Goal: Task Accomplishment & Management: Manage account settings

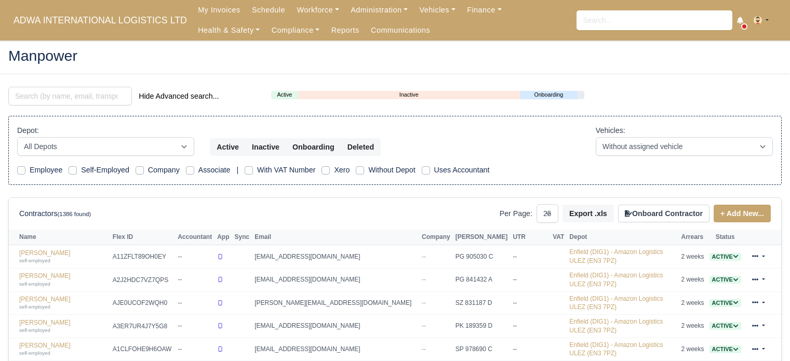
select select "25"
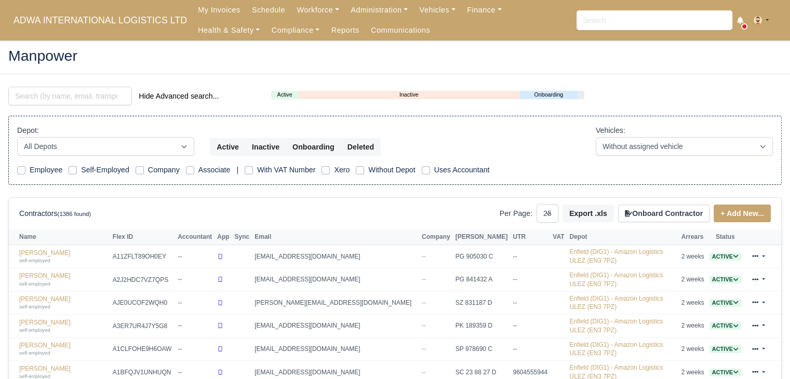
click at [54, 105] on div "Hide Advanced search..." at bounding box center [132, 97] width 263 height 21
click at [62, 97] on input "search" at bounding box center [70, 96] width 124 height 19
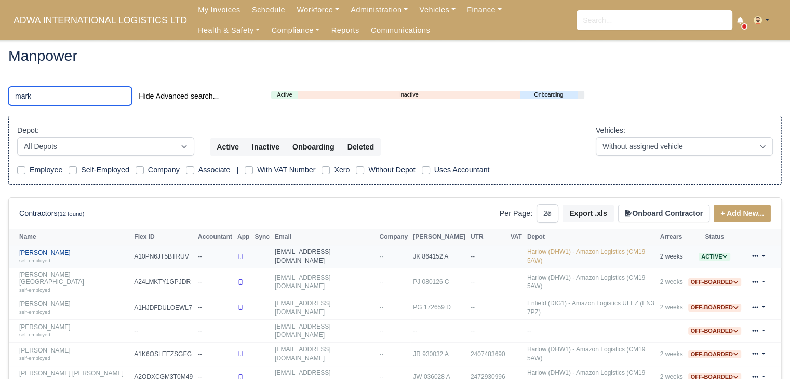
type input "mark"
click at [43, 249] on link "Mark Applin self-employed" at bounding box center [74, 256] width 110 height 15
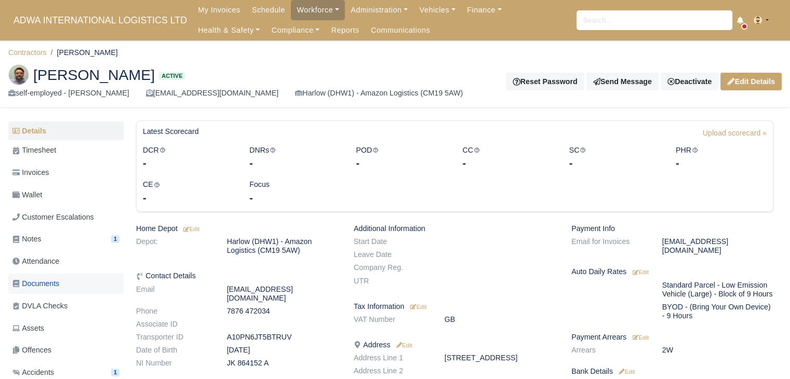
click at [64, 279] on link "Documents" at bounding box center [65, 284] width 115 height 20
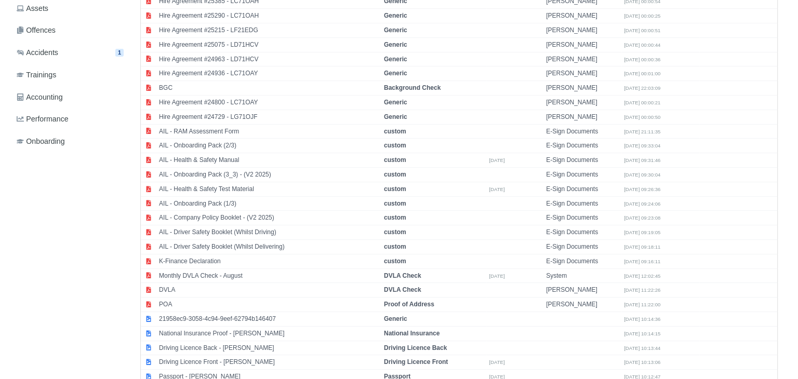
scroll to position [380, 0]
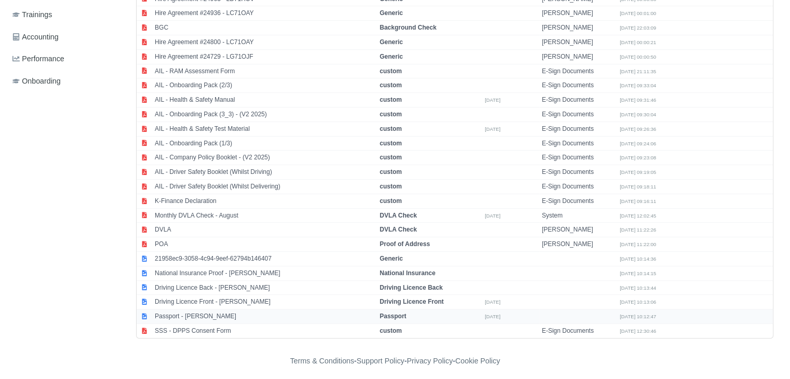
click at [178, 310] on td "Passport - [PERSON_NAME]" at bounding box center [264, 316] width 225 height 15
select select "passport"
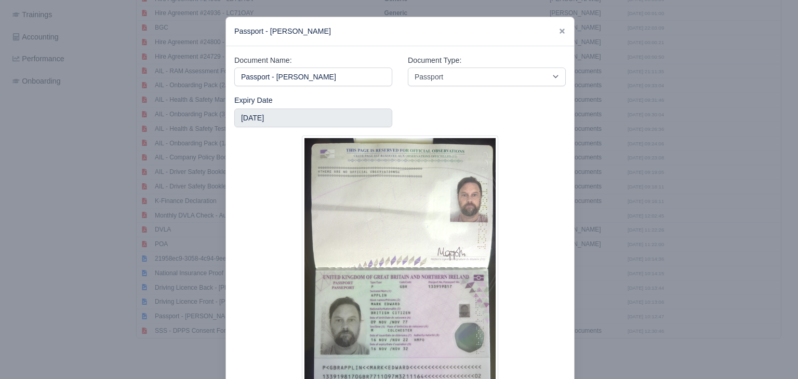
scroll to position [77, 0]
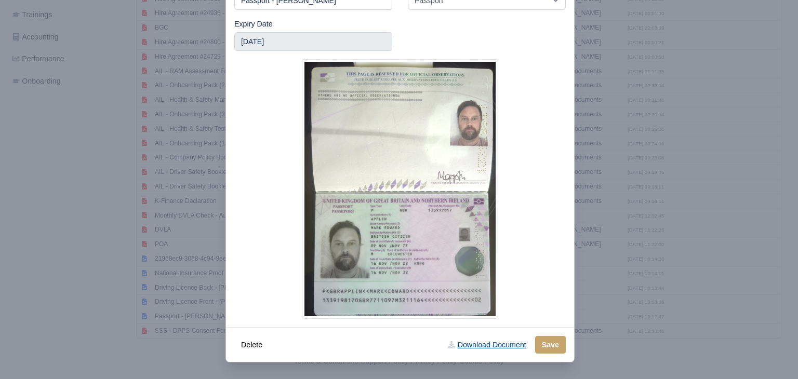
click at [476, 338] on link "Download Document" at bounding box center [486, 345] width 91 height 18
click at [163, 325] on div at bounding box center [399, 189] width 798 height 379
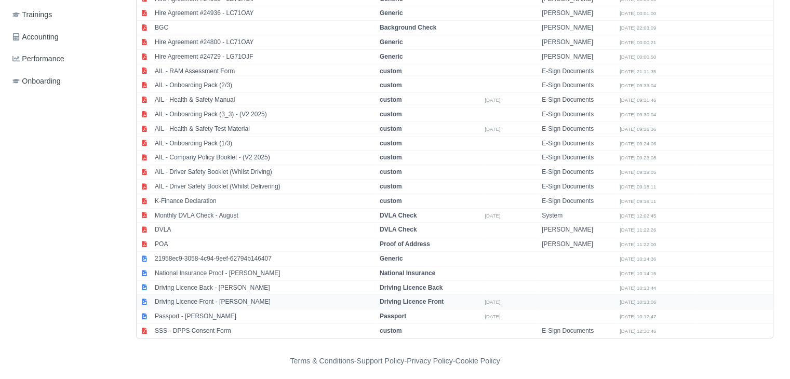
click at [197, 297] on td "Driving Licence Front - Mark Applin" at bounding box center [264, 302] width 225 height 15
select select "driving-licence-front"
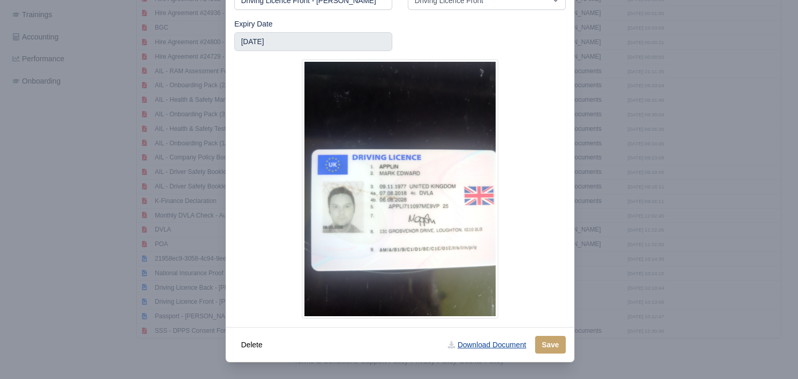
click at [465, 347] on link "Download Document" at bounding box center [486, 345] width 91 height 18
click at [139, 340] on div at bounding box center [399, 189] width 798 height 379
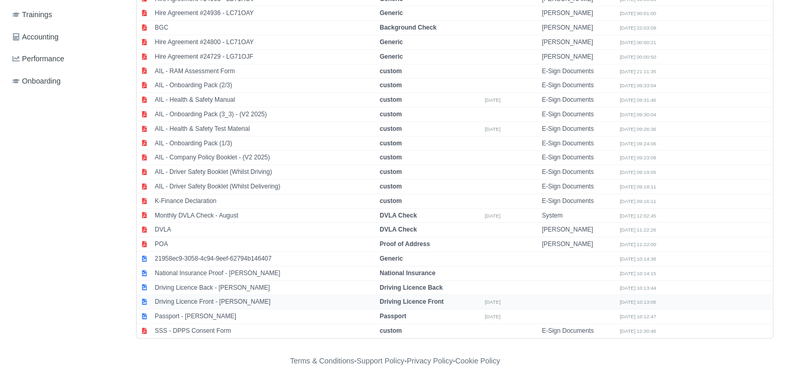
click at [181, 295] on td "Driving Licence Front - Mark Applin" at bounding box center [264, 302] width 225 height 15
select select "driving-licence-front"
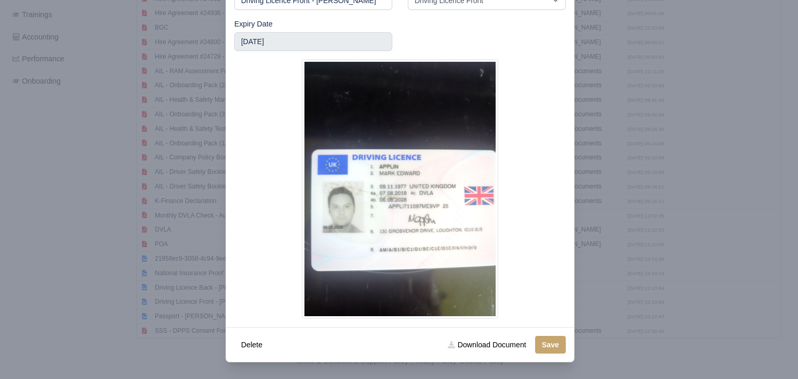
click at [134, 291] on div at bounding box center [399, 189] width 798 height 379
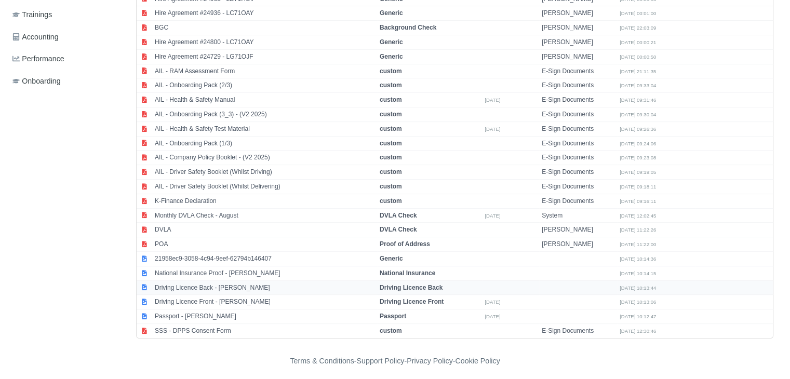
click at [161, 285] on td "Driving Licence Back - Mark Applin" at bounding box center [264, 287] width 225 height 15
select select "driving-licence-back"
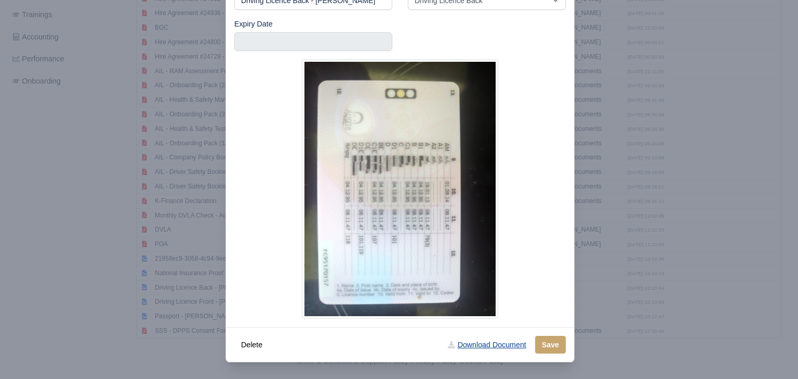
click at [463, 343] on link "Download Document" at bounding box center [486, 345] width 91 height 18
click at [110, 217] on div at bounding box center [399, 189] width 798 height 379
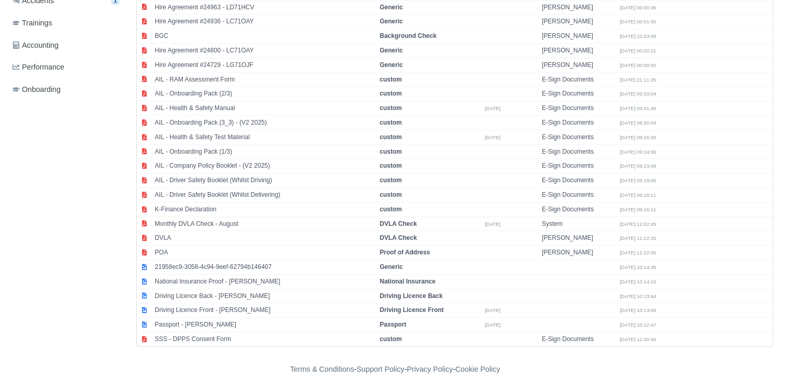
scroll to position [380, 0]
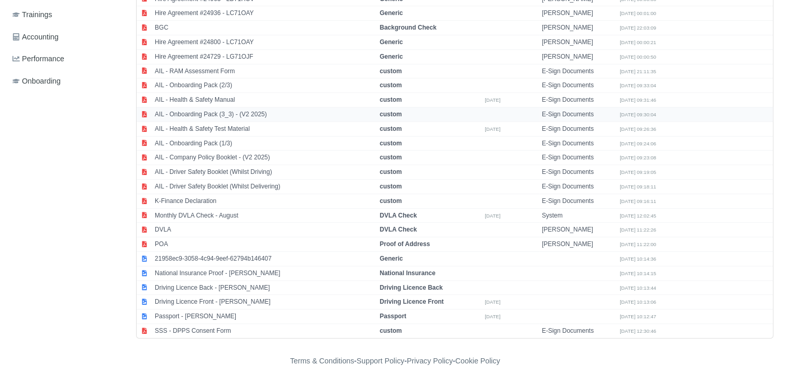
click at [276, 111] on td "AIL - Onboarding Pack (3_3) - (V2 2025)" at bounding box center [264, 114] width 225 height 15
select select "custom"
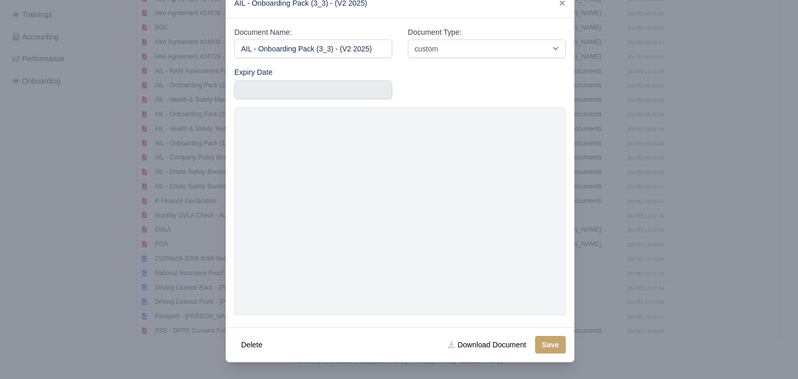
click at [720, 90] on div at bounding box center [399, 189] width 798 height 379
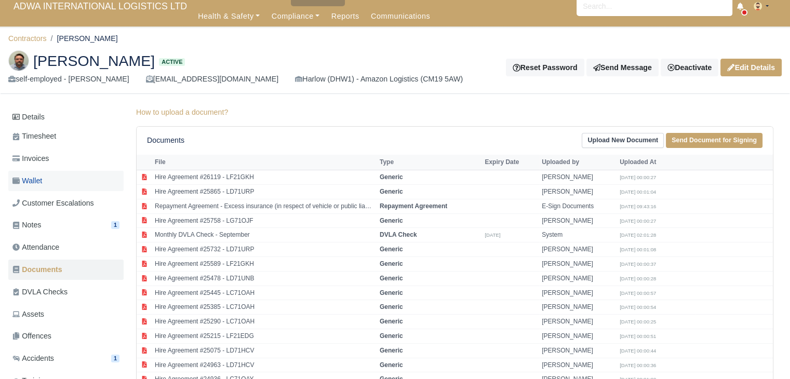
scroll to position [0, 0]
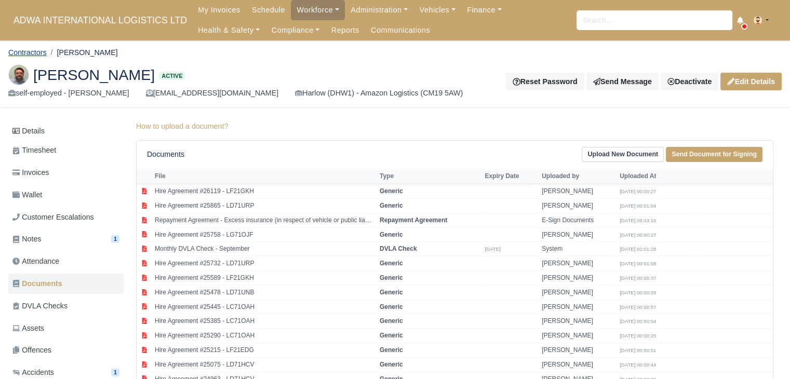
click at [35, 55] on link "Contractors" at bounding box center [27, 52] width 38 height 8
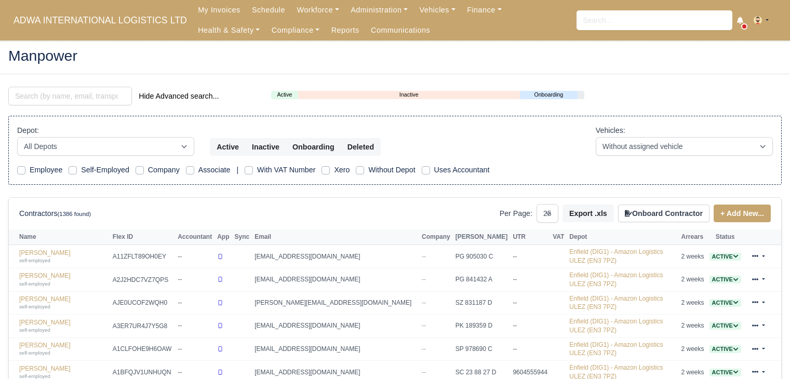
select select "25"
click at [64, 94] on input "search" at bounding box center [70, 96] width 124 height 19
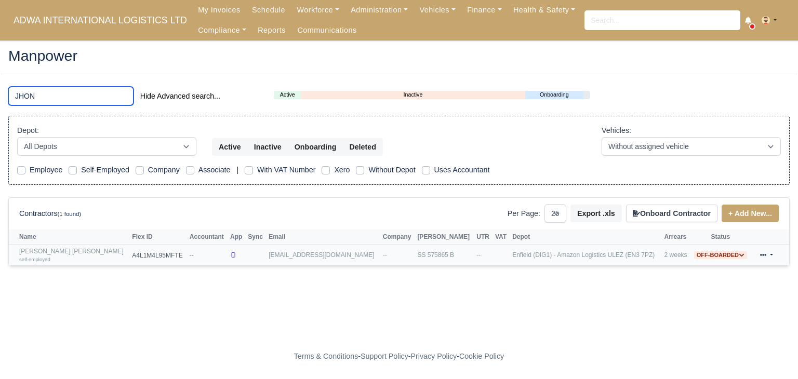
type input "JHON"
click at [58, 250] on link "Jhonier Bucheli Montero self-employed" at bounding box center [72, 255] width 107 height 15
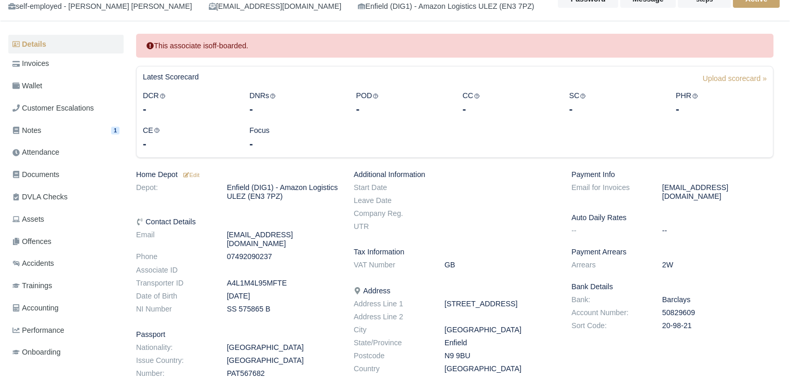
scroll to position [87, 0]
click at [61, 172] on link "Documents" at bounding box center [65, 174] width 115 height 20
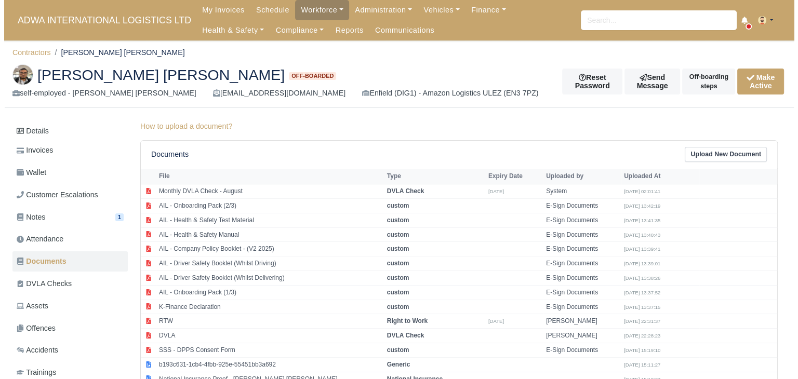
scroll to position [136, 0]
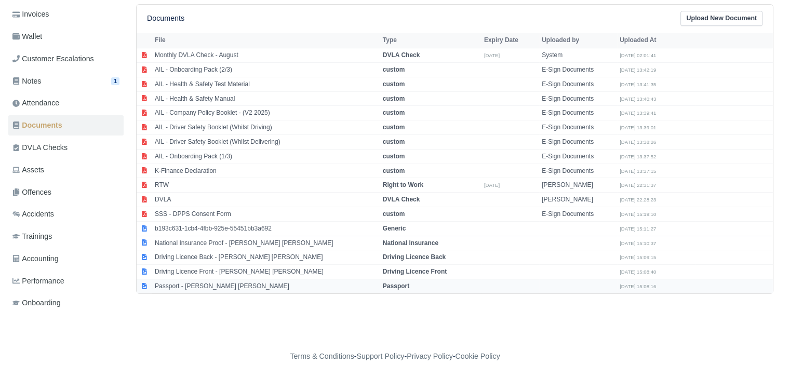
click at [209, 282] on td "Passport - [PERSON_NAME] [PERSON_NAME]" at bounding box center [266, 286] width 228 height 14
select select "passport"
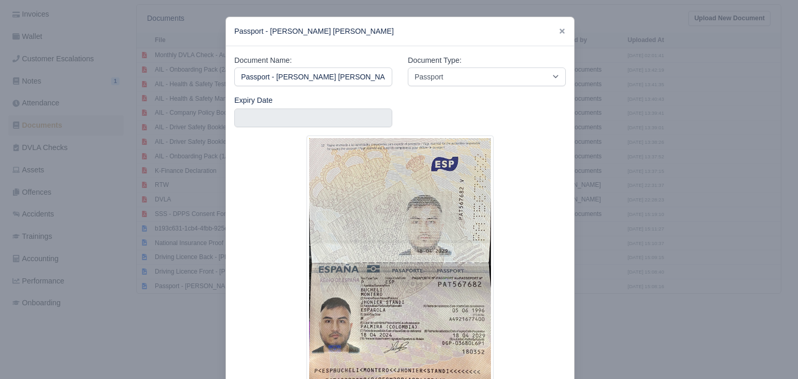
click at [129, 338] on div at bounding box center [399, 189] width 798 height 379
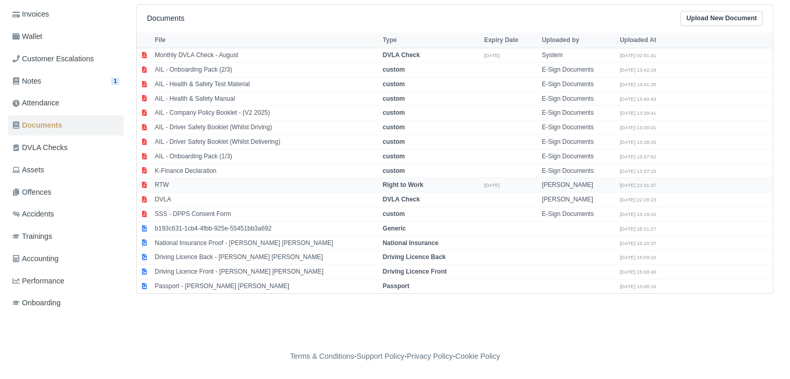
click at [193, 180] on td "RTW" at bounding box center [266, 185] width 228 height 15
select select "right-to-work"
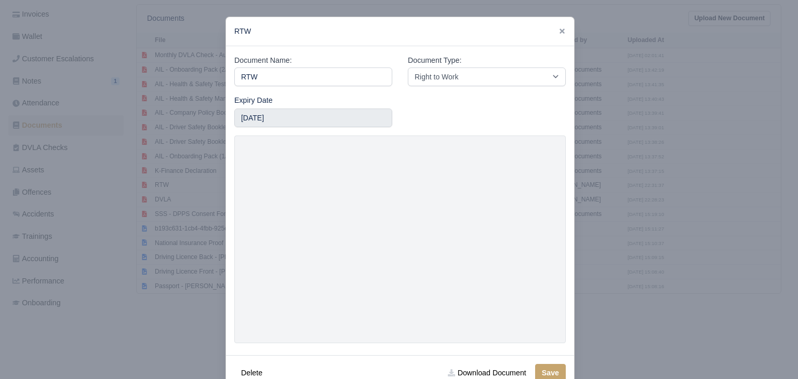
click at [195, 291] on div at bounding box center [399, 189] width 798 height 379
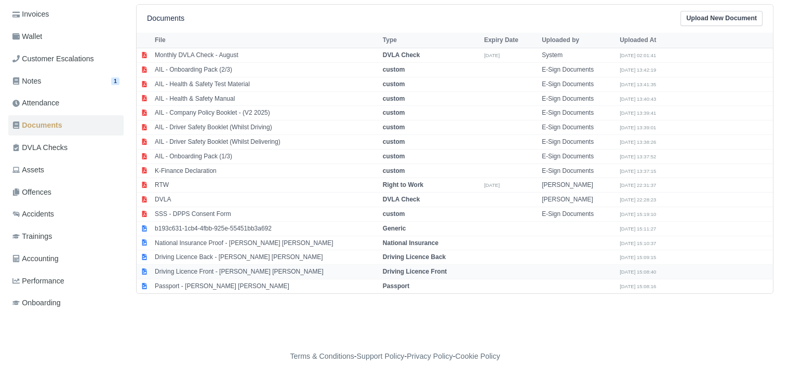
click at [209, 271] on td "Driving Licence Front - Jhonier Bucheli Montero" at bounding box center [266, 272] width 228 height 15
select select "driving-licence-front"
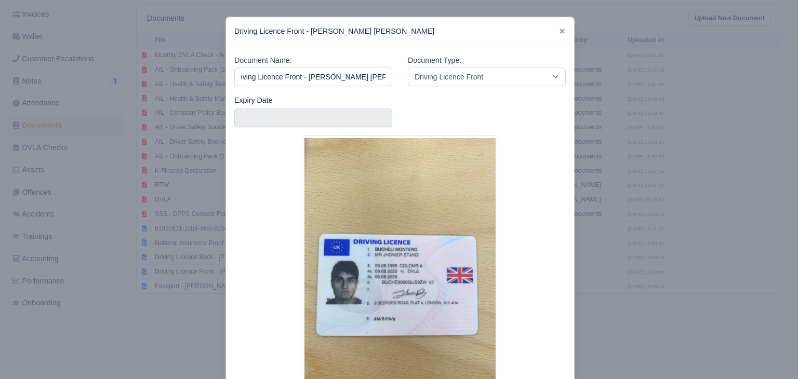
scroll to position [77, 0]
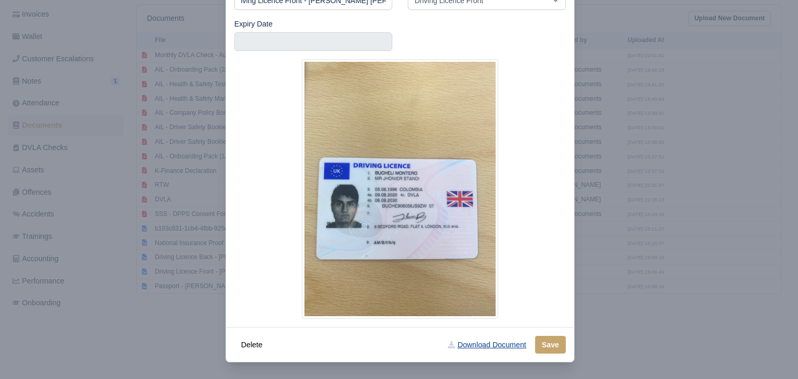
click at [474, 345] on link "Download Document" at bounding box center [486, 345] width 91 height 18
click at [171, 325] on div at bounding box center [399, 189] width 798 height 379
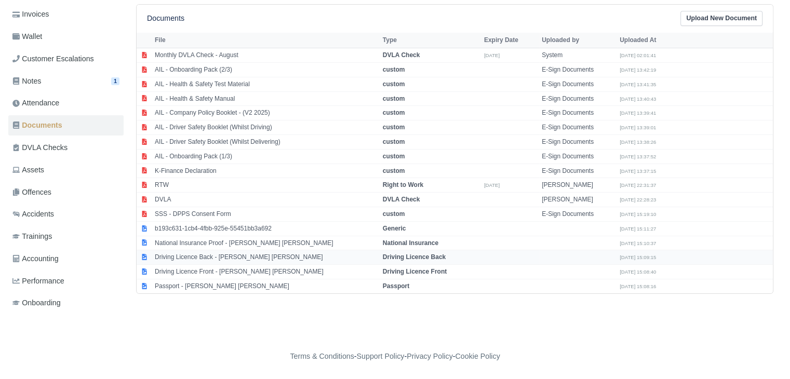
click at [207, 250] on td "Driving Licence Back - Jhonier Bucheli Montero" at bounding box center [266, 257] width 228 height 15
select select "driving-licence-back"
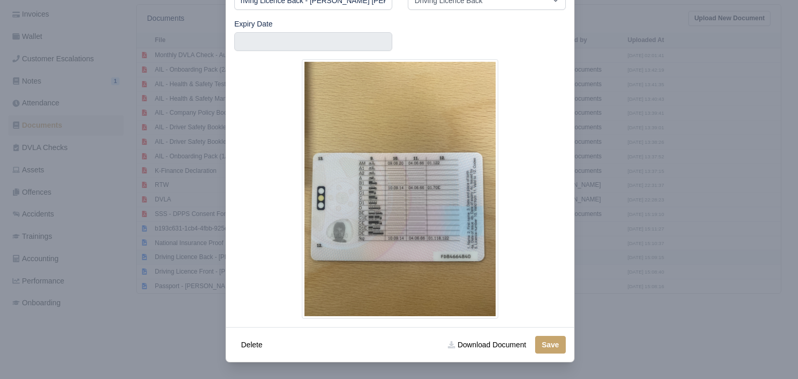
scroll to position [77, 0]
click at [492, 338] on link "Download Document" at bounding box center [486, 345] width 91 height 18
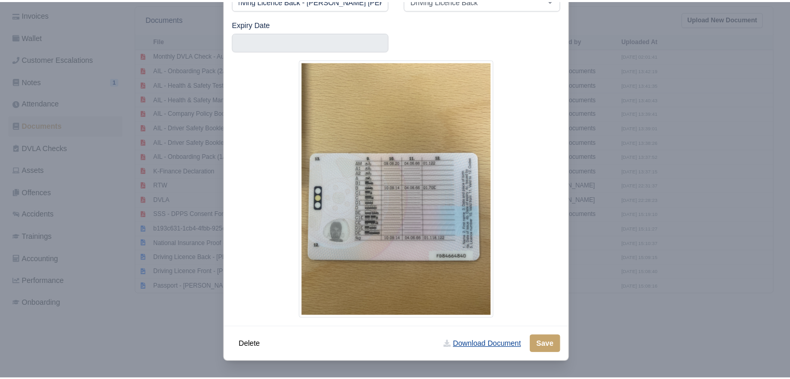
scroll to position [0, 0]
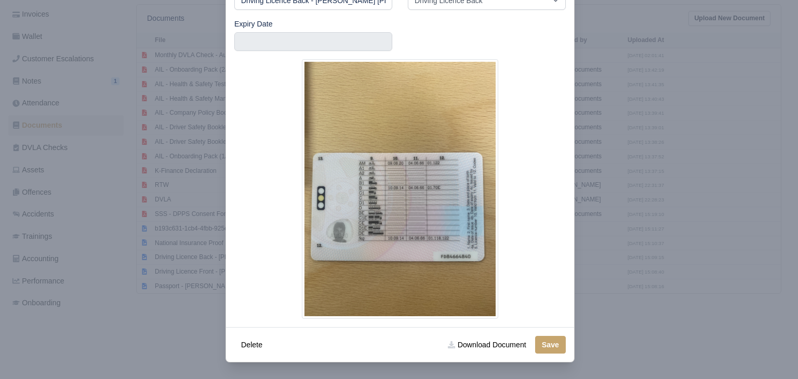
click at [190, 311] on div at bounding box center [399, 189] width 798 height 379
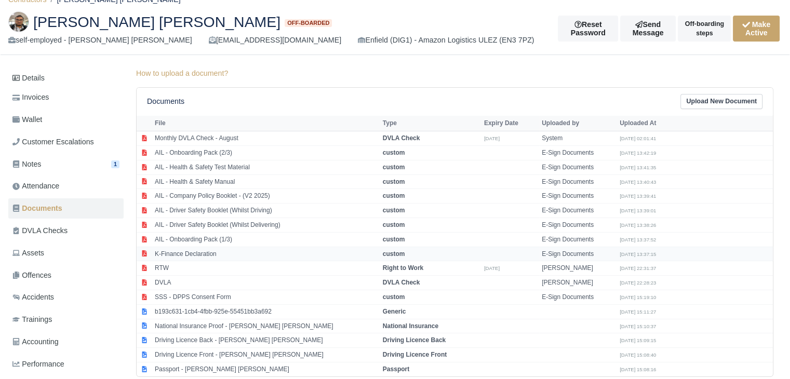
scroll to position [53, 0]
drag, startPoint x: 244, startPoint y: 154, endPoint x: 147, endPoint y: 154, distance: 96.6
click at [147, 154] on tr "AIL - Onboarding Pack (2/3) custom E-Sign Documents Aug 1, 2025 13:42:19" at bounding box center [455, 152] width 636 height 15
select select "custom"
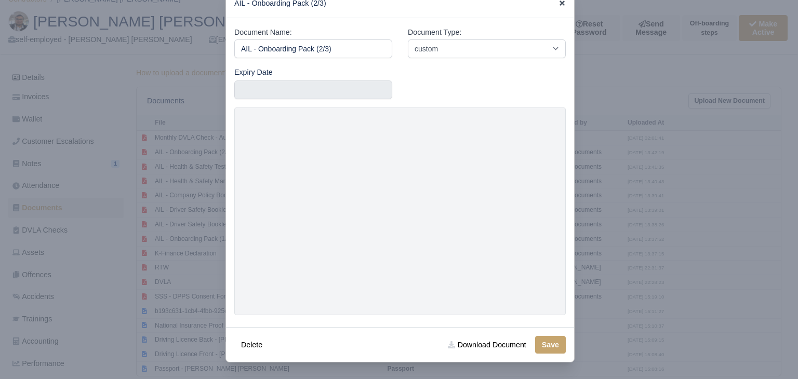
click at [559, 6] on icon at bounding box center [561, 3] width 5 height 5
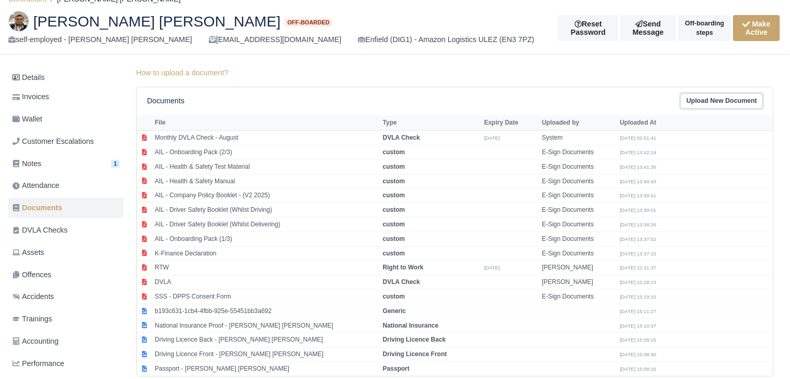
click at [715, 98] on link "Upload New Document" at bounding box center [721, 100] width 82 height 15
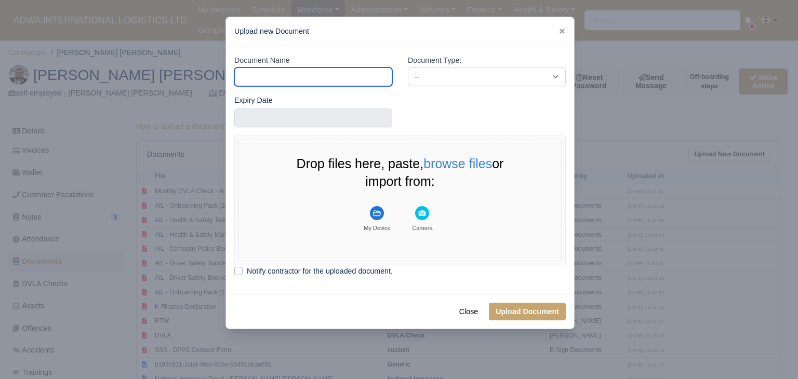
click at [363, 79] on input "Document Name" at bounding box center [313, 77] width 158 height 19
click at [565, 34] on icon at bounding box center [561, 31] width 7 height 7
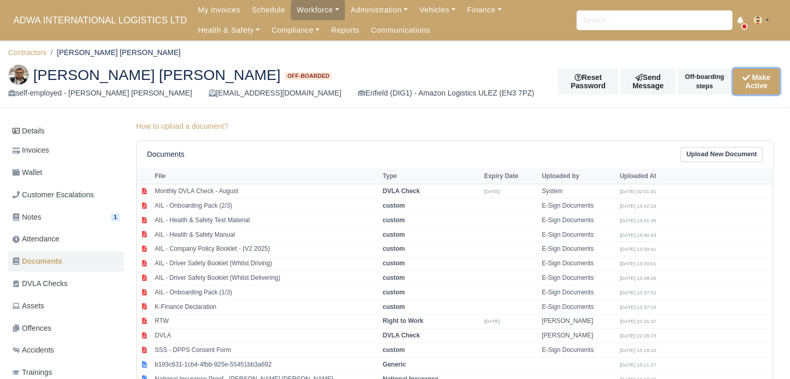
click at [733, 80] on button "Make Active" at bounding box center [756, 82] width 47 height 26
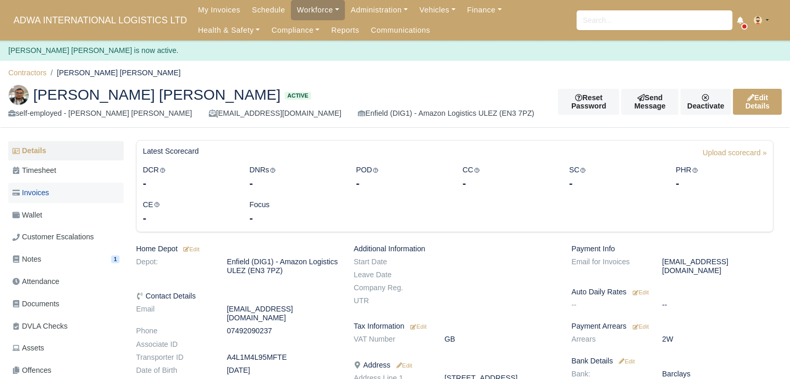
click at [46, 201] on link "Invoices" at bounding box center [65, 193] width 115 height 20
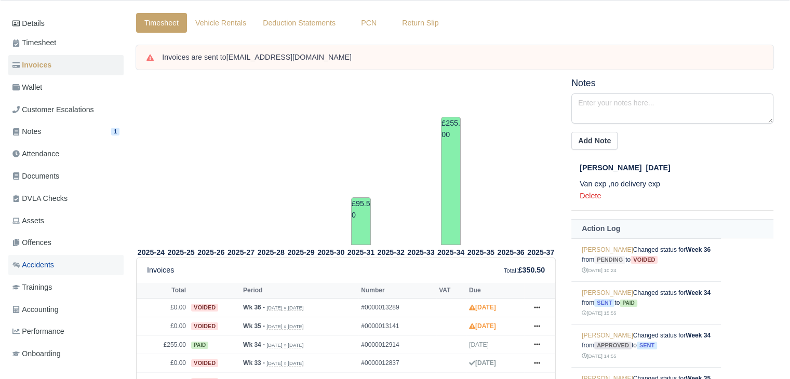
scroll to position [102, 0]
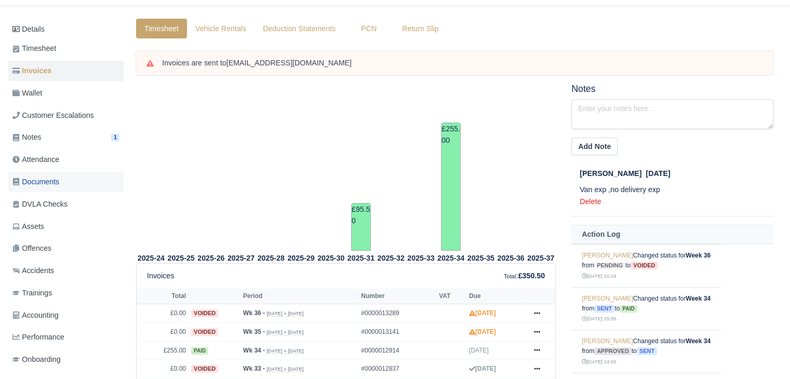
click at [55, 191] on link "Documents" at bounding box center [65, 182] width 115 height 20
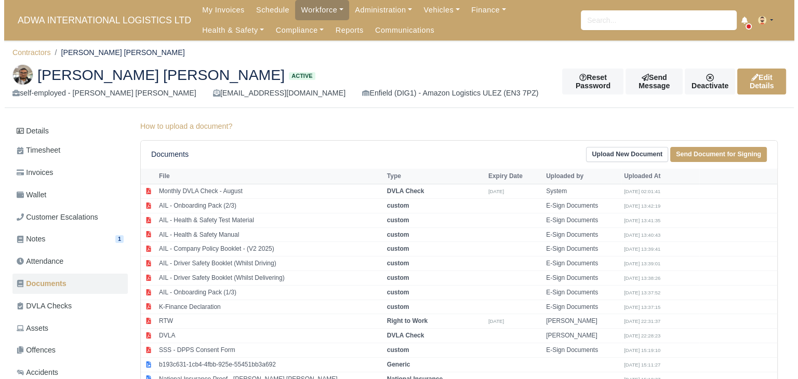
scroll to position [69, 0]
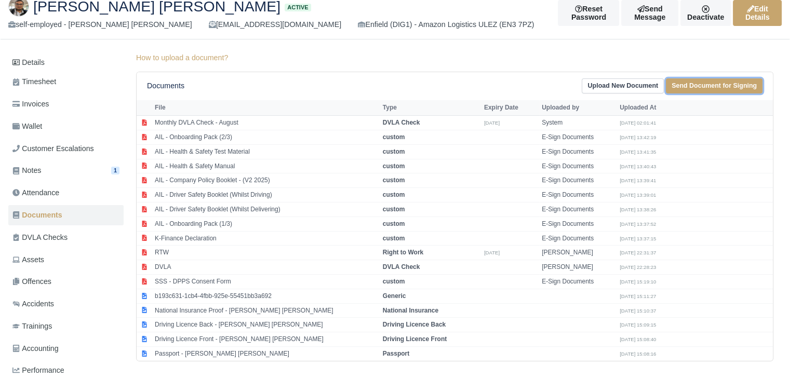
click at [703, 83] on link "Send Document for Signing" at bounding box center [714, 85] width 97 height 15
select select "1992"
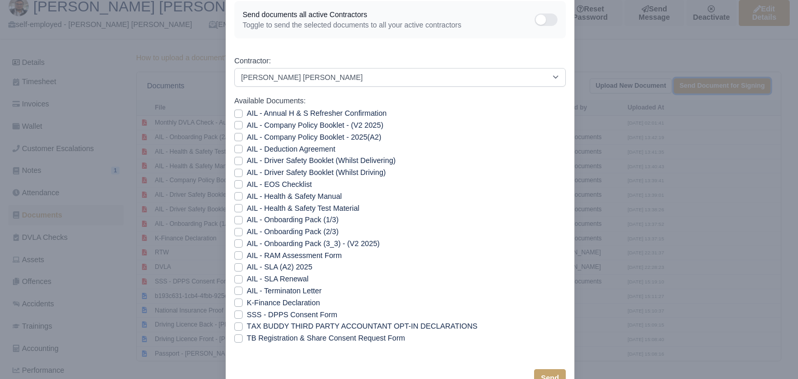
scroll to position [54, 0]
click at [336, 245] on label "AIL - Onboarding Pack (3_3) - (V2 2025)" at bounding box center [313, 243] width 133 height 12
click at [243, 245] on input "AIL - Onboarding Pack (3_3) - (V2 2025)" at bounding box center [238, 241] width 8 height 8
checkbox input "true"
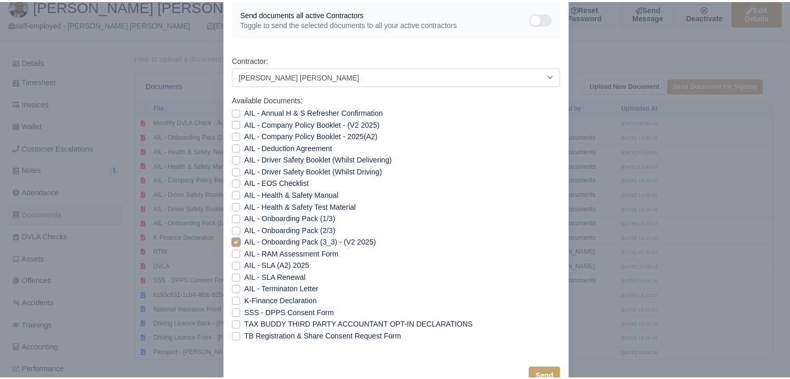
scroll to position [87, 0]
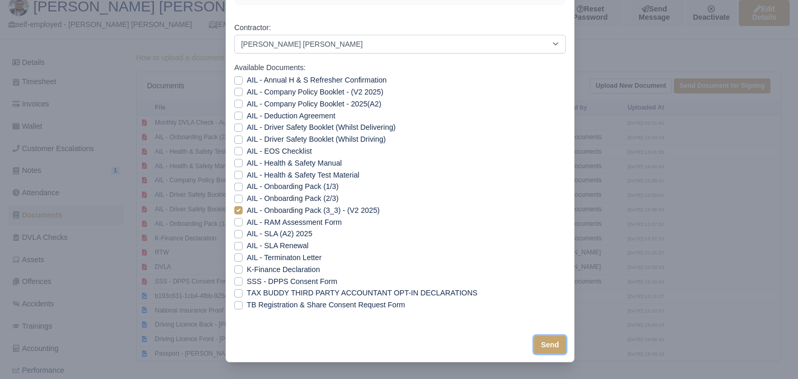
click at [557, 352] on button "Send" at bounding box center [550, 345] width 32 height 18
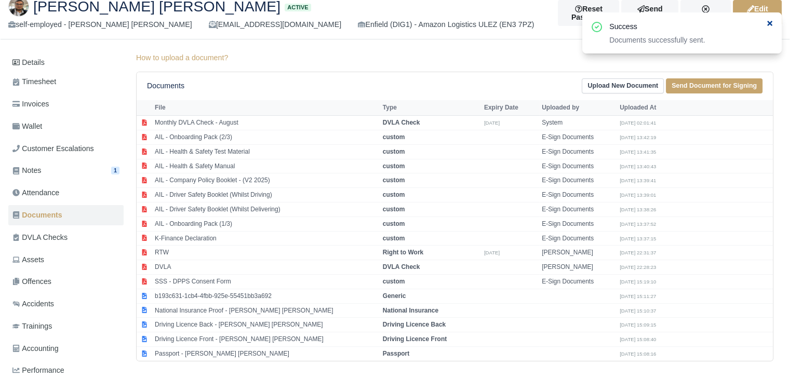
click at [767, 22] on icon at bounding box center [769, 23] width 7 height 7
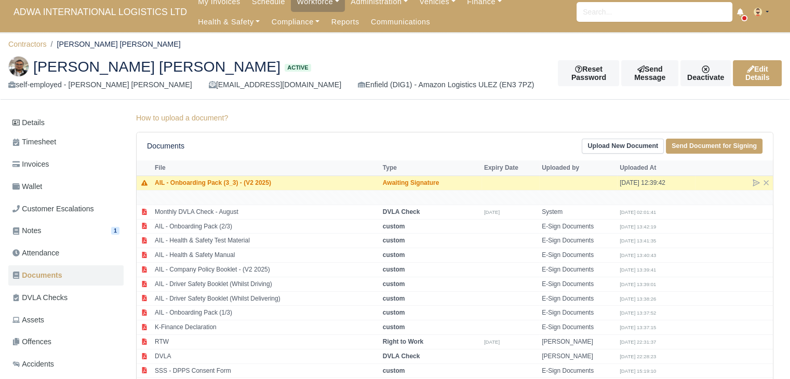
scroll to position [7, 0]
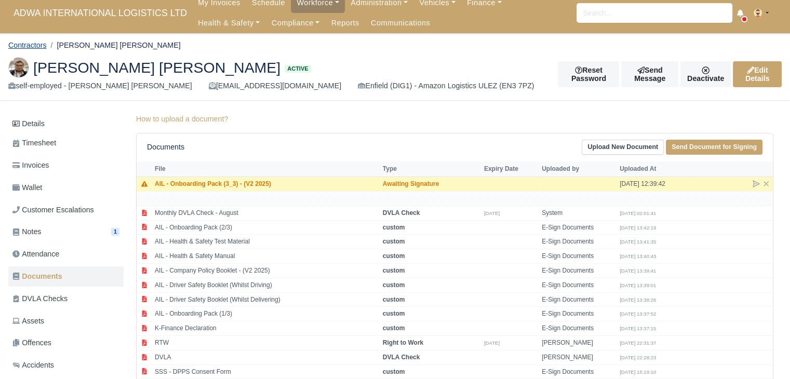
click at [27, 45] on link "Contractors" at bounding box center [27, 45] width 38 height 8
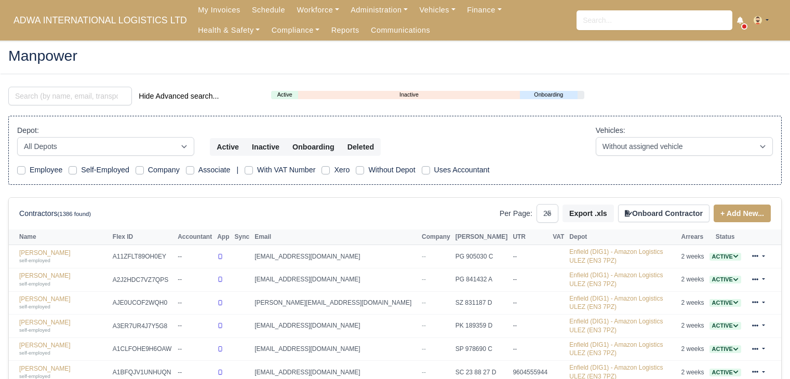
select select "25"
click at [83, 105] on div "Hide Advanced search..." at bounding box center [132, 97] width 263 height 21
click at [87, 101] on input "search" at bounding box center [70, 96] width 124 height 19
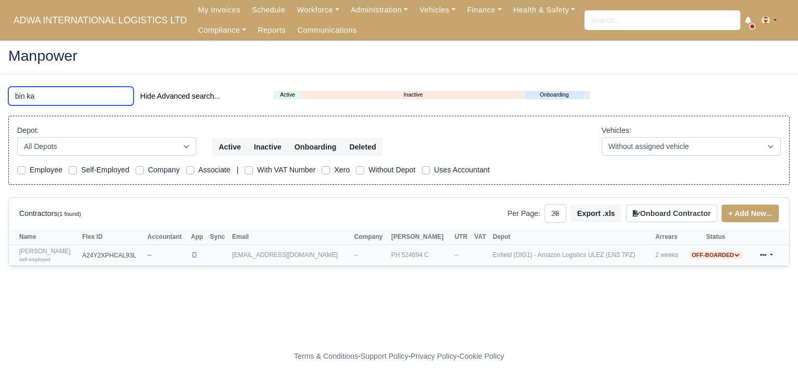
type input "bin ka"
click at [76, 248] on link "Muhammad Yunus Bin Kalam self-employed" at bounding box center [48, 255] width 58 height 15
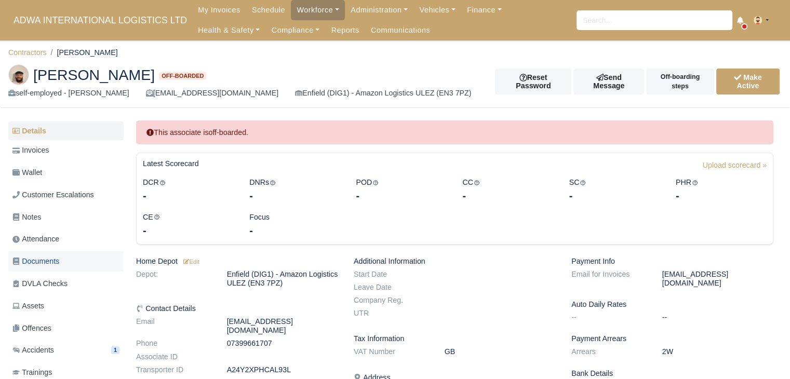
click at [59, 267] on span "Documents" at bounding box center [35, 261] width 47 height 12
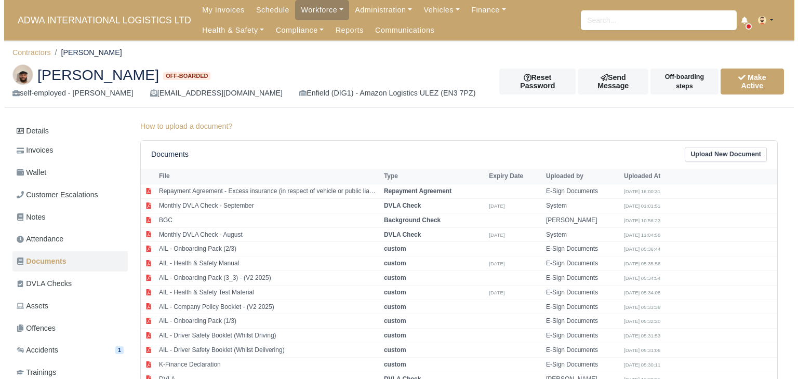
scroll to position [137, 0]
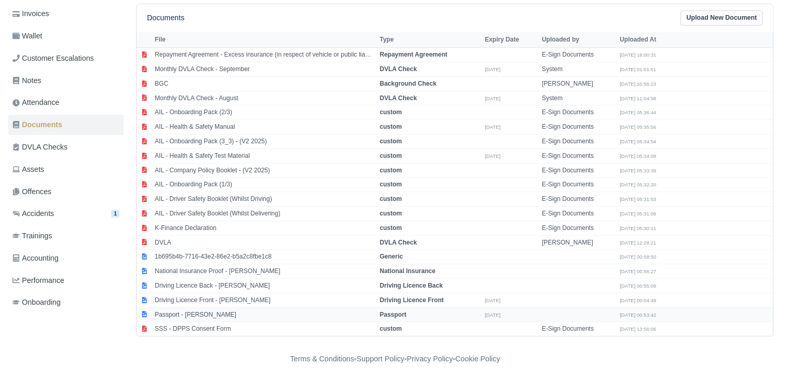
click at [229, 312] on td "Passport - [PERSON_NAME]" at bounding box center [264, 314] width 225 height 15
select select "passport"
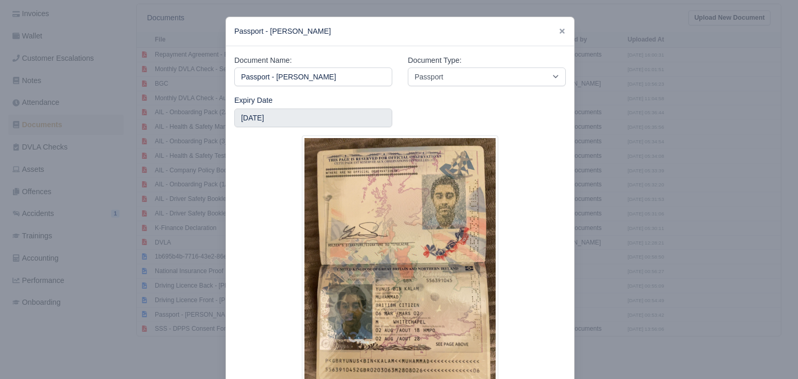
scroll to position [77, 0]
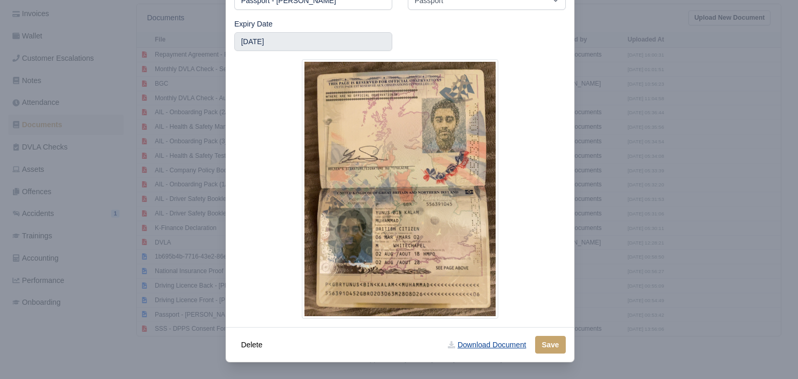
click at [499, 337] on link "Download Document" at bounding box center [486, 345] width 91 height 18
click at [196, 346] on div at bounding box center [399, 189] width 798 height 379
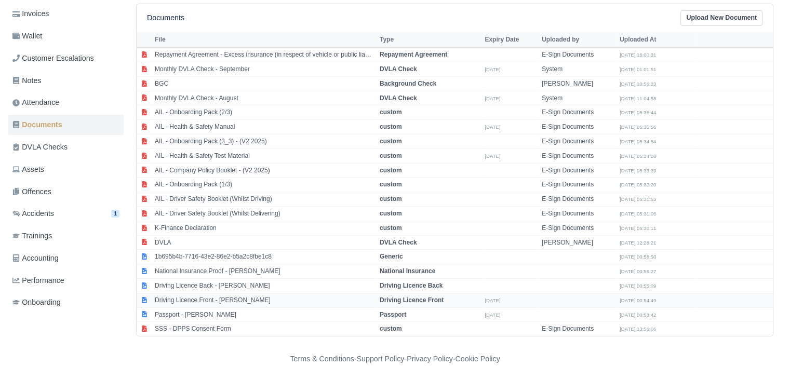
click at [220, 300] on td "Driving Licence Front - [PERSON_NAME]" at bounding box center [264, 300] width 225 height 15
select select "driving-licence-front"
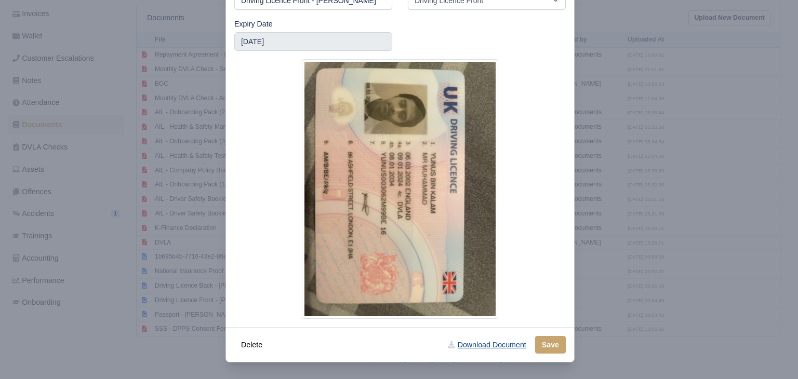
click at [475, 344] on link "Download Document" at bounding box center [486, 345] width 91 height 18
click at [177, 348] on div at bounding box center [399, 189] width 798 height 379
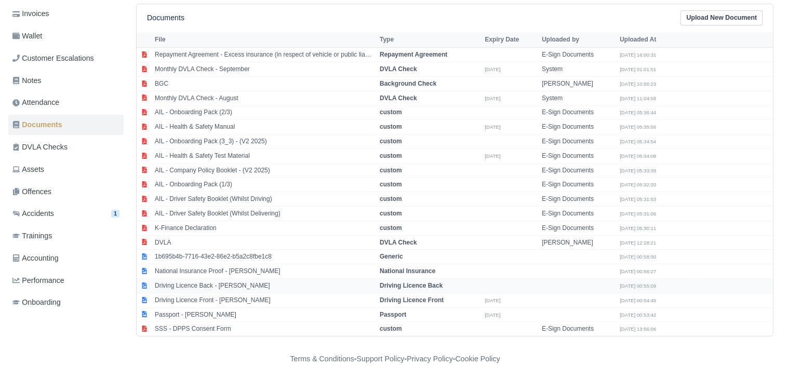
click at [206, 281] on td "Driving Licence Back - [PERSON_NAME]" at bounding box center [264, 286] width 225 height 15
select select "driving-licence-back"
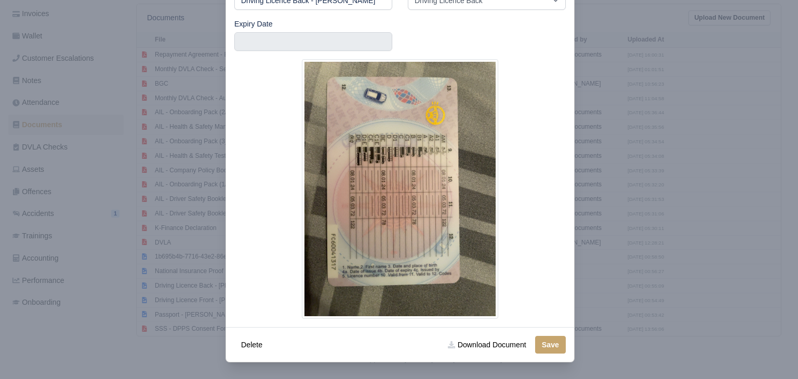
scroll to position [77, 0]
click at [468, 348] on link "Download Document" at bounding box center [486, 345] width 91 height 18
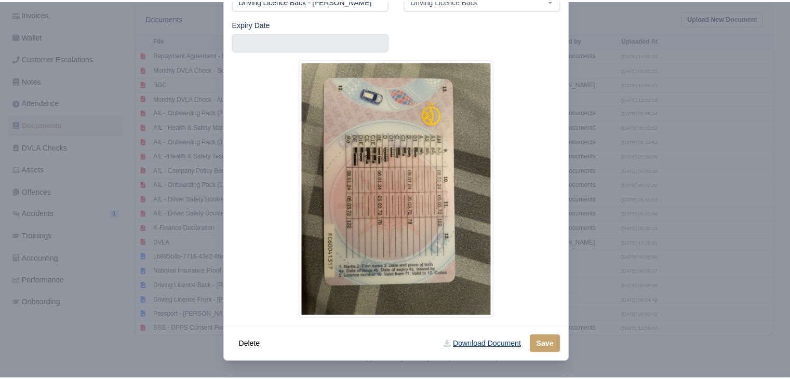
scroll to position [0, 0]
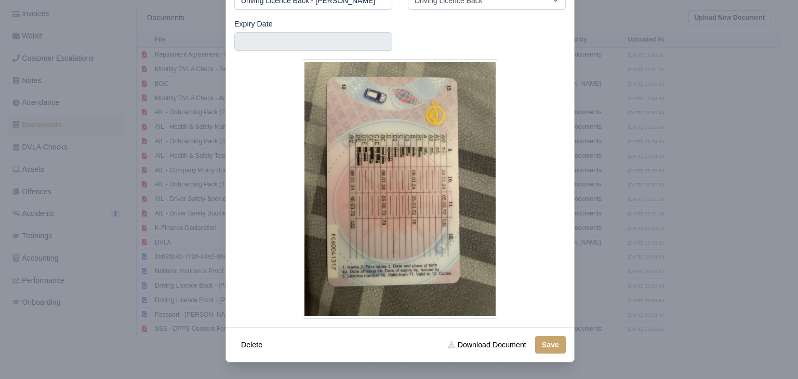
click at [185, 337] on div at bounding box center [399, 189] width 798 height 379
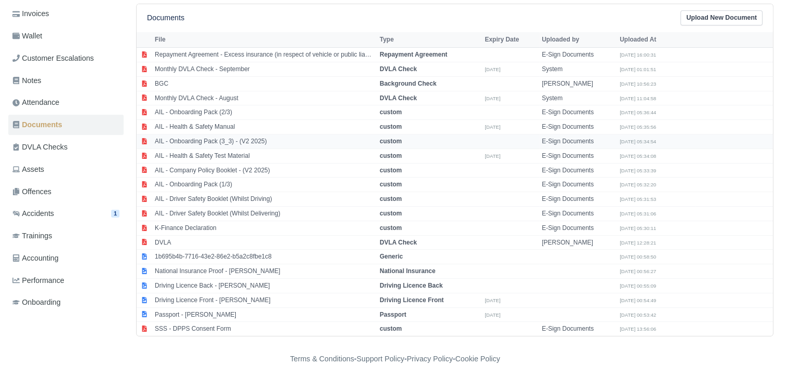
click at [276, 140] on td "AIL - Onboarding Pack (3_3) - (V2 2025)" at bounding box center [264, 141] width 225 height 15
select select "custom"
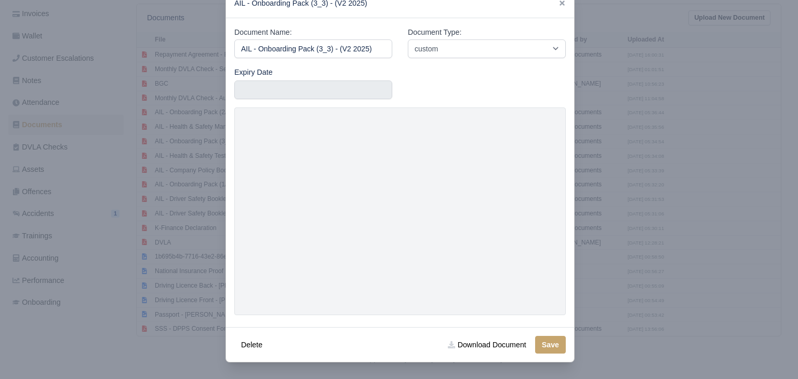
click at [742, 135] on div at bounding box center [399, 189] width 798 height 379
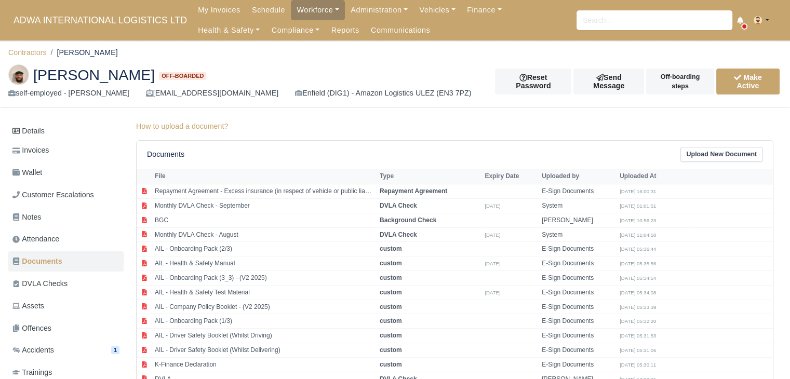
click at [42, 47] on li "Contractors" at bounding box center [27, 53] width 38 height 12
click at [41, 50] on link "Contractors" at bounding box center [27, 52] width 38 height 8
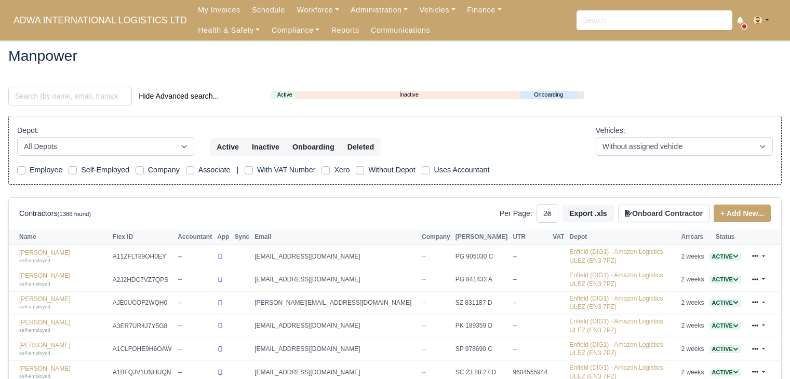
select select "25"
click at [66, 89] on input "search" at bounding box center [70, 96] width 124 height 19
paste input "Abubakr"
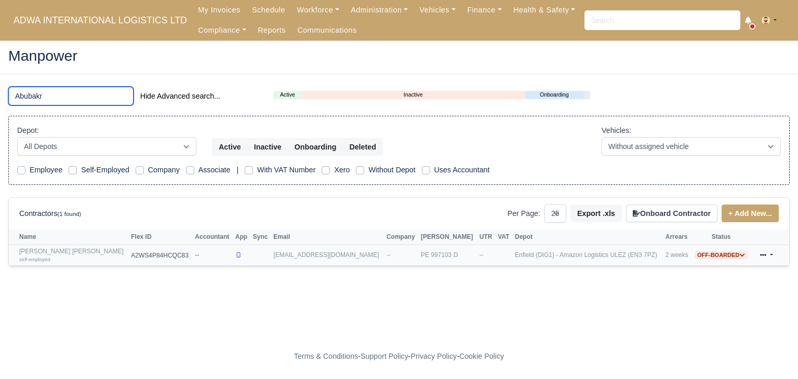
type input "Abubakr"
click at [71, 252] on link "Mohammed Abubakr Hussain self-employed" at bounding box center [72, 255] width 106 height 15
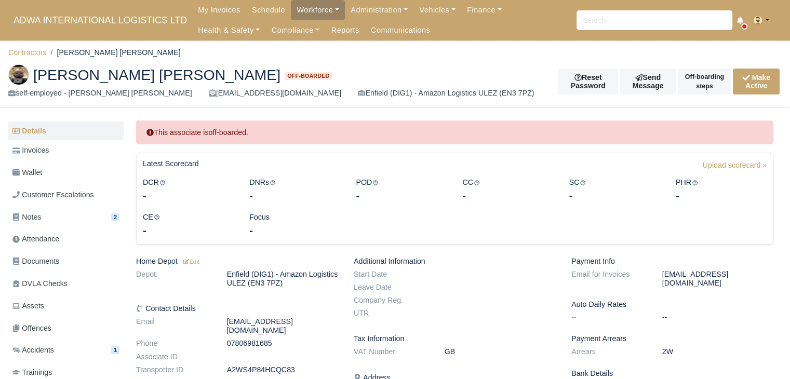
scroll to position [22, 0]
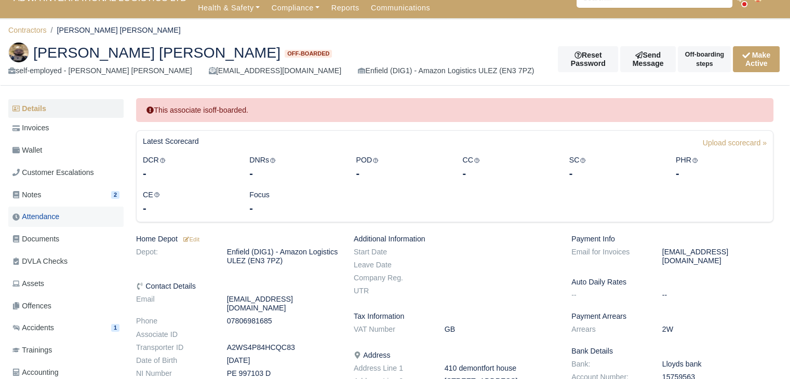
click at [73, 226] on link "Attendance" at bounding box center [65, 217] width 115 height 20
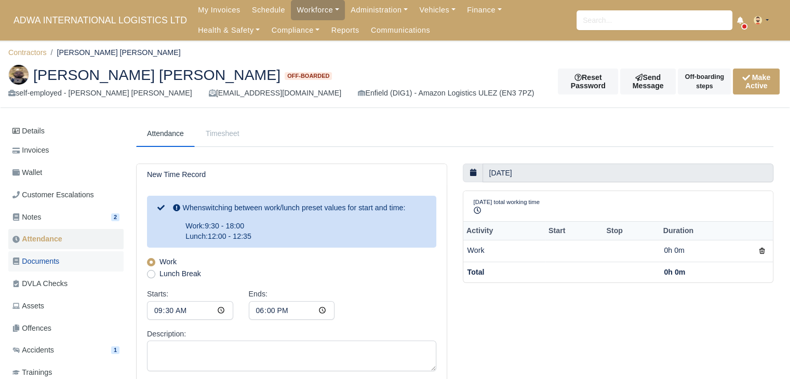
click at [68, 256] on link "Documents" at bounding box center [65, 261] width 115 height 20
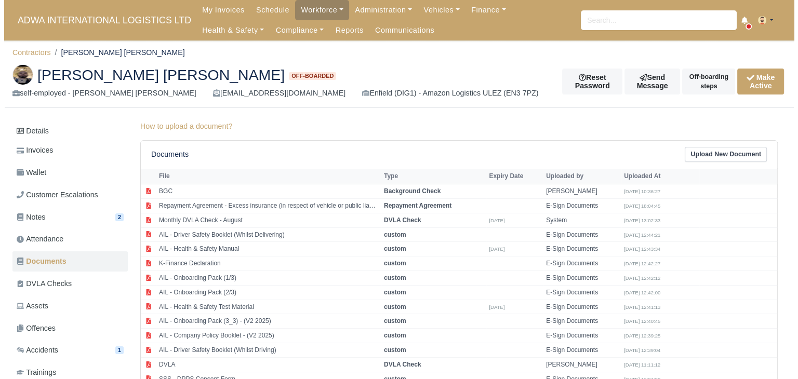
scroll to position [136, 0]
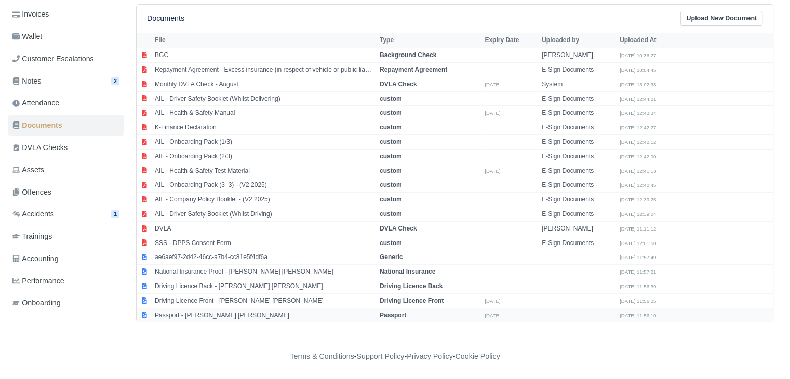
click at [237, 312] on td "Passport - [PERSON_NAME] [PERSON_NAME]" at bounding box center [264, 315] width 225 height 14
select select "passport"
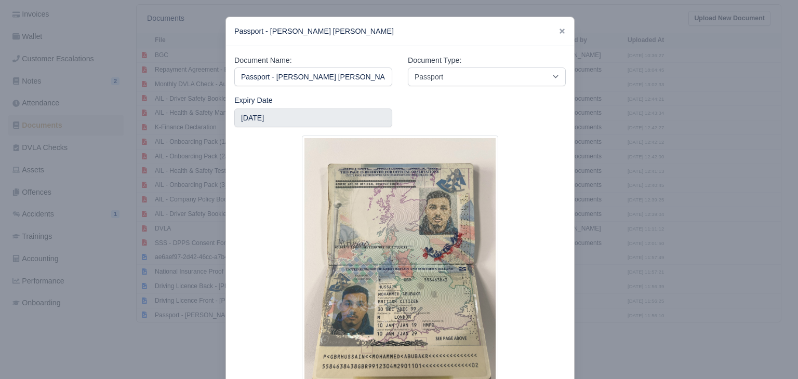
scroll to position [77, 0]
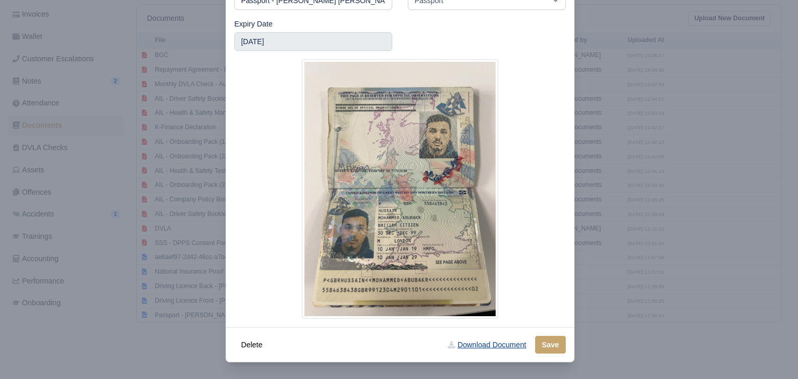
click at [484, 353] on link "Download Document" at bounding box center [486, 345] width 91 height 18
click at [147, 316] on div at bounding box center [399, 189] width 798 height 379
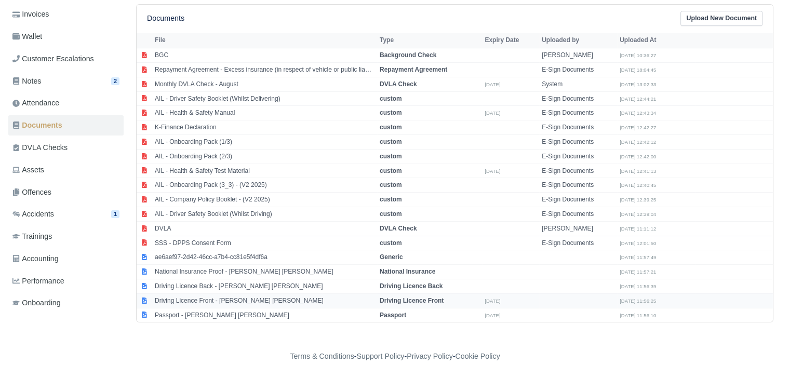
click at [185, 293] on td "Driving Licence Front - [PERSON_NAME] [PERSON_NAME]" at bounding box center [264, 300] width 225 height 15
select select "driving-licence-front"
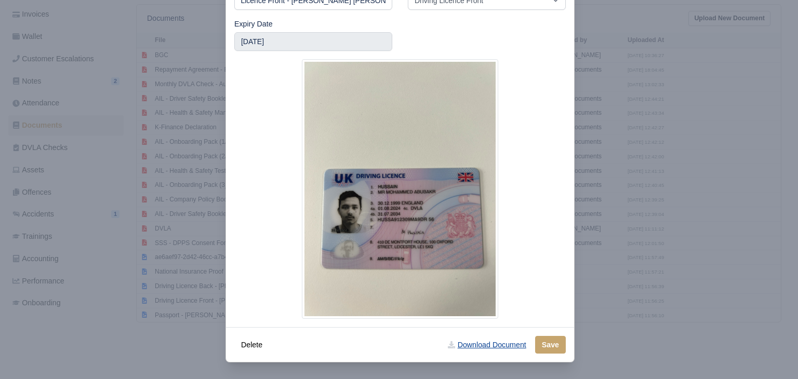
click at [463, 339] on link "Download Document" at bounding box center [486, 345] width 91 height 18
click at [226, 341] on div "Delete Download Document Save" at bounding box center [400, 344] width 348 height 35
click at [200, 291] on div at bounding box center [399, 189] width 798 height 379
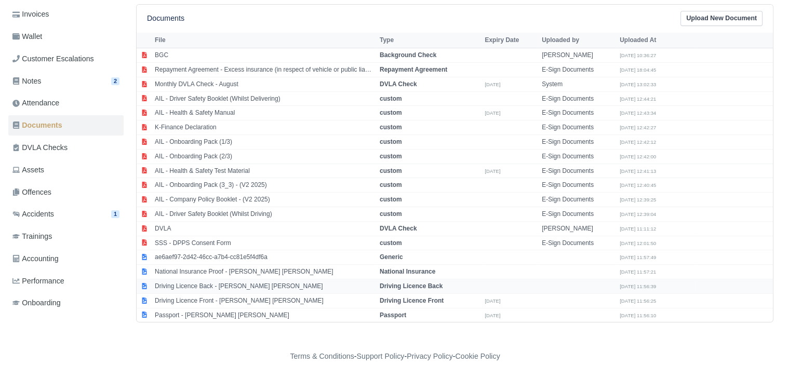
click at [206, 283] on td "Driving Licence Back - [PERSON_NAME] [PERSON_NAME]" at bounding box center [264, 286] width 225 height 15
select select "driving-licence-back"
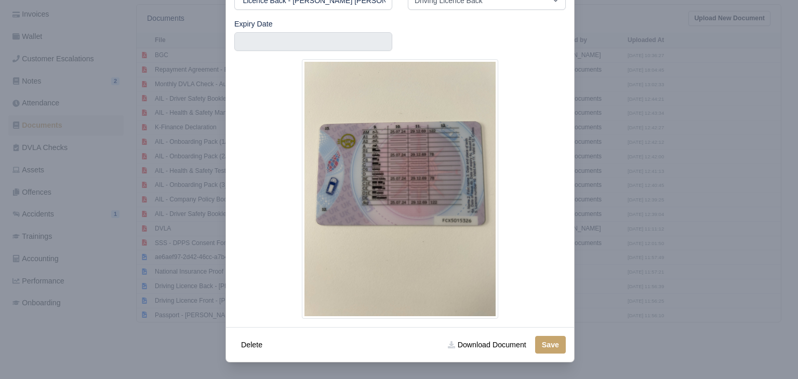
scroll to position [77, 0]
click at [456, 336] on link "Download Document" at bounding box center [486, 345] width 91 height 18
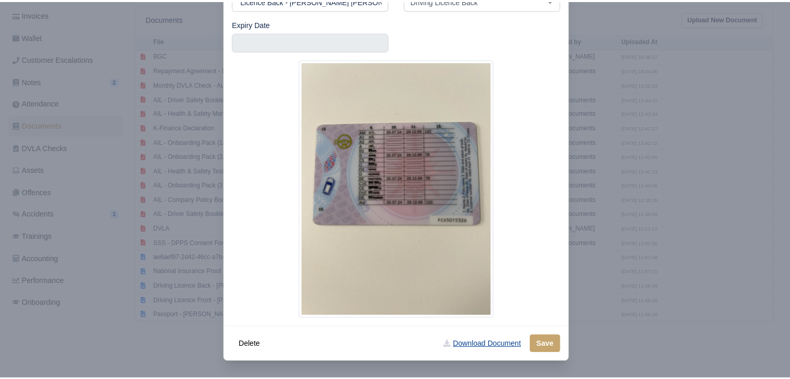
scroll to position [0, 0]
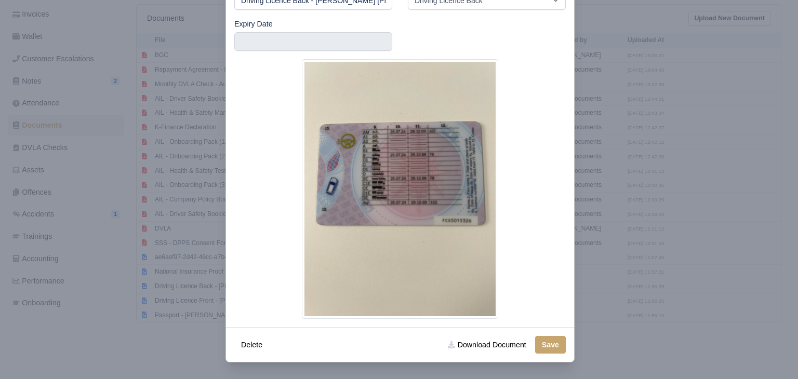
click at [152, 308] on div at bounding box center [399, 189] width 798 height 379
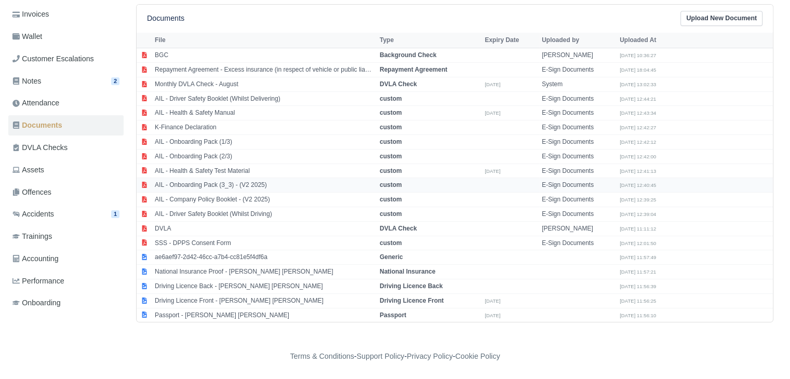
click at [279, 185] on td "AIL - Onboarding Pack (3_3) - (V2 2025)" at bounding box center [264, 185] width 225 height 15
select select "custom"
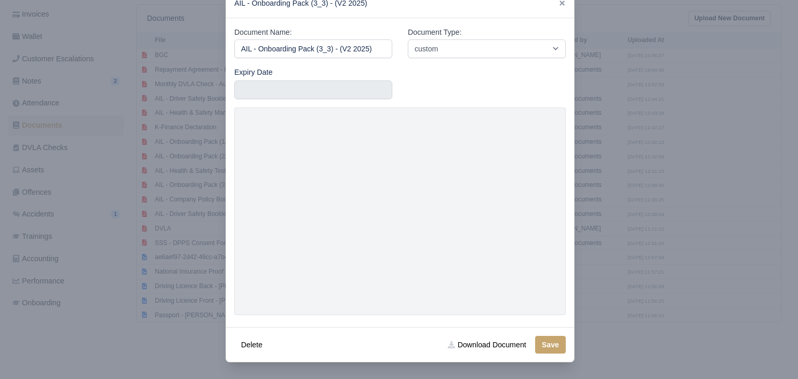
click at [698, 171] on div at bounding box center [399, 189] width 798 height 379
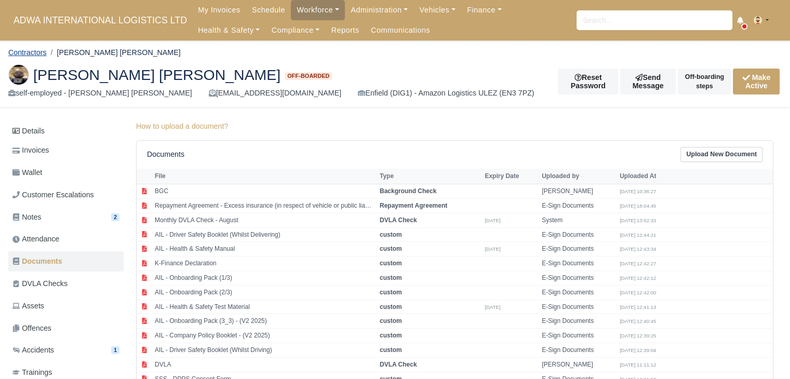
click at [28, 48] on link "Contractors" at bounding box center [27, 52] width 38 height 8
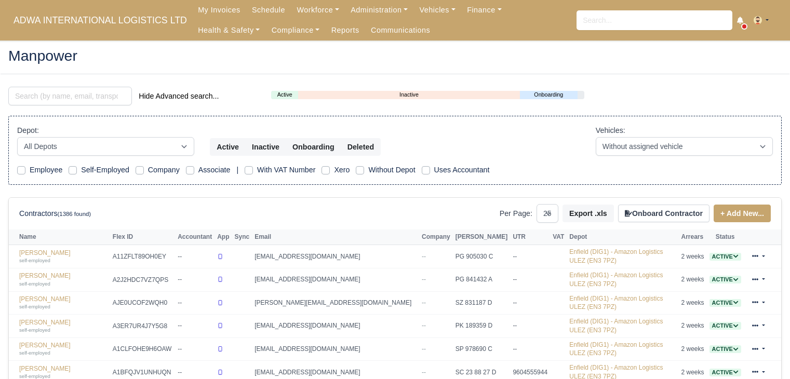
select select "25"
click at [72, 92] on input "search" at bounding box center [70, 96] width 124 height 19
paste input "Jhonier"
type input "Jhonier"
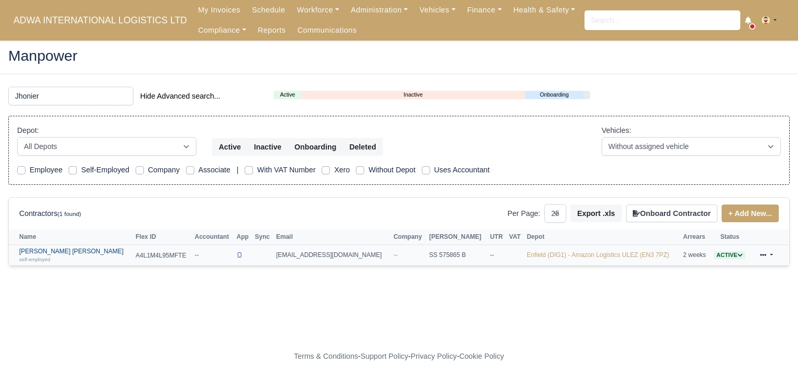
click at [81, 258] on div "self-employed" at bounding box center [74, 258] width 111 height 7
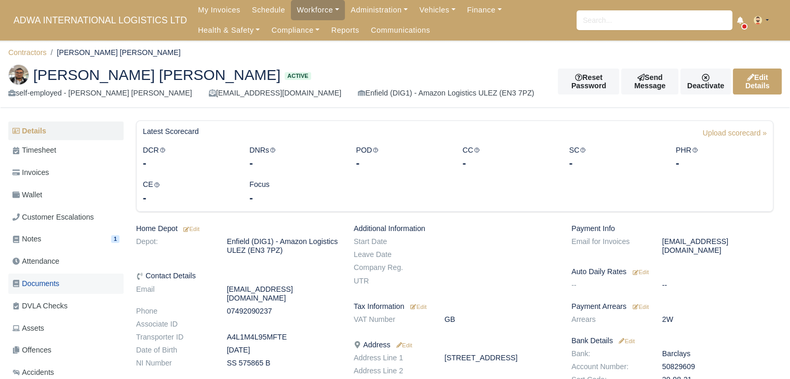
click at [55, 290] on link "Documents" at bounding box center [65, 284] width 115 height 20
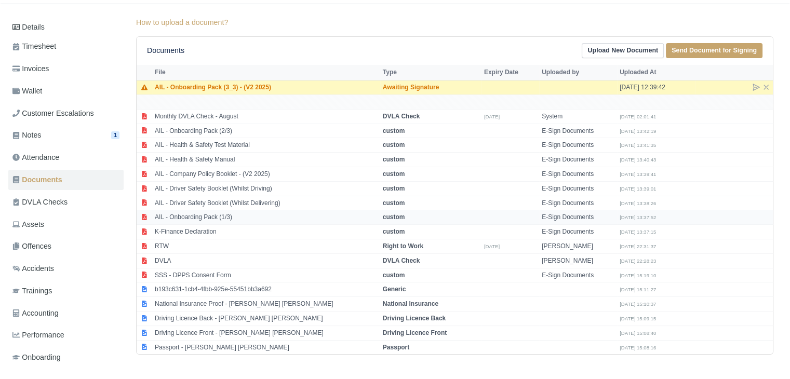
scroll to position [124, 0]
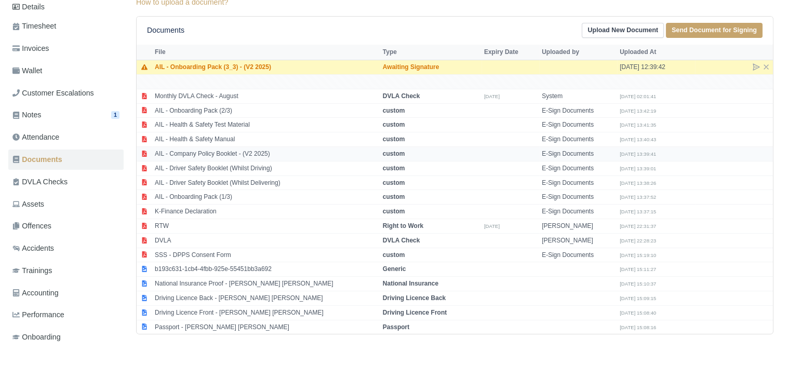
click at [310, 150] on td "AIL - Company Policy Booklet - (V2 2025)" at bounding box center [266, 154] width 228 height 15
select select "custom"
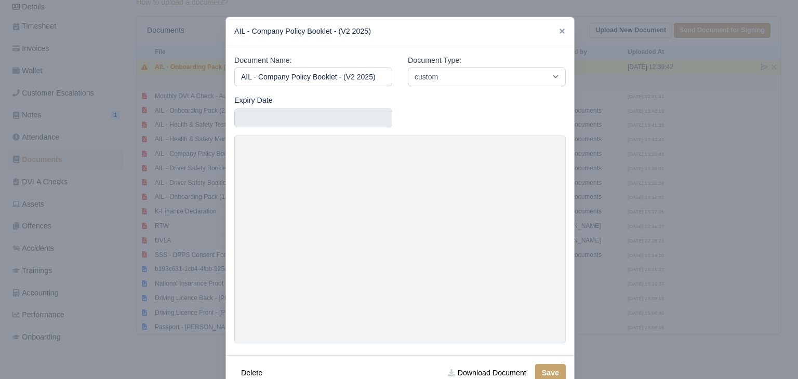
click at [551, 30] on div "AIL - Company Policy Booklet - (V2 2025)" at bounding box center [400, 31] width 348 height 29
click at [559, 31] on icon at bounding box center [561, 31] width 5 height 5
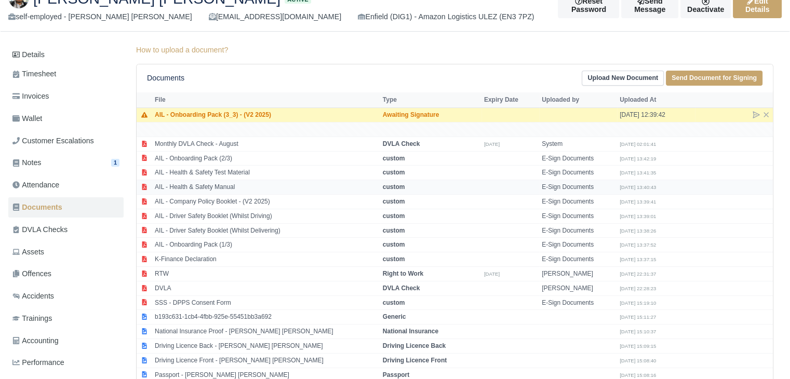
scroll to position [0, 0]
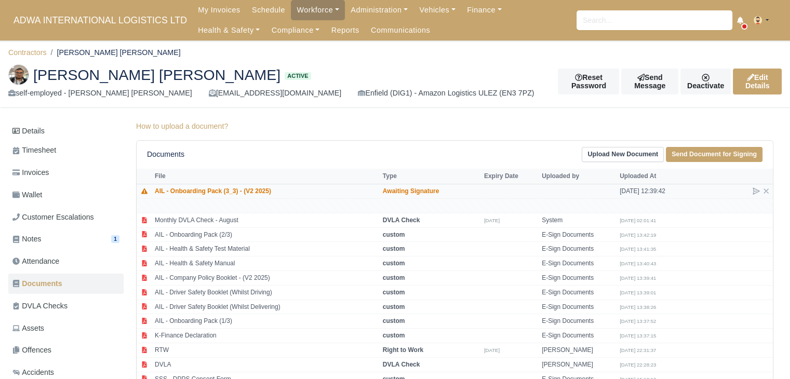
click at [461, 194] on td "Awaiting Signature" at bounding box center [430, 191] width 101 height 15
click at [456, 188] on td "Awaiting Signature" at bounding box center [430, 191] width 101 height 15
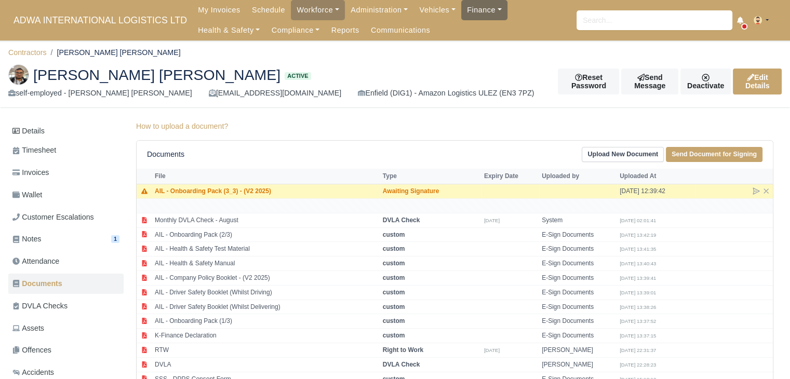
click at [466, 18] on link "Finance" at bounding box center [484, 10] width 46 height 20
